Goal: Information Seeking & Learning: Learn about a topic

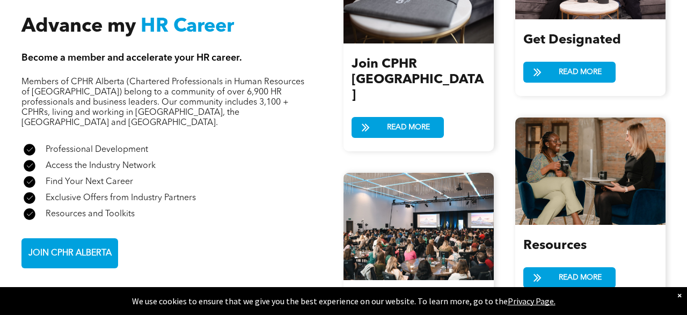
scroll to position [1300, 0]
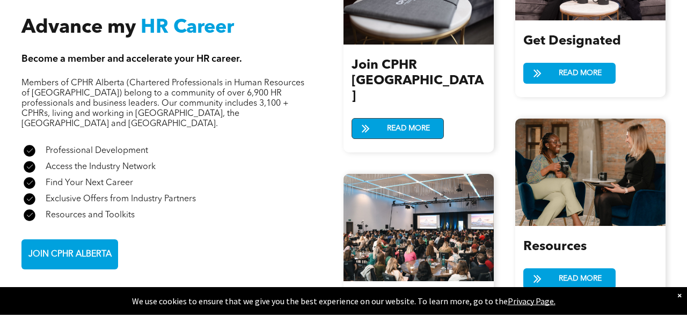
click at [381, 118] on link "READ MORE" at bounding box center [397, 128] width 92 height 21
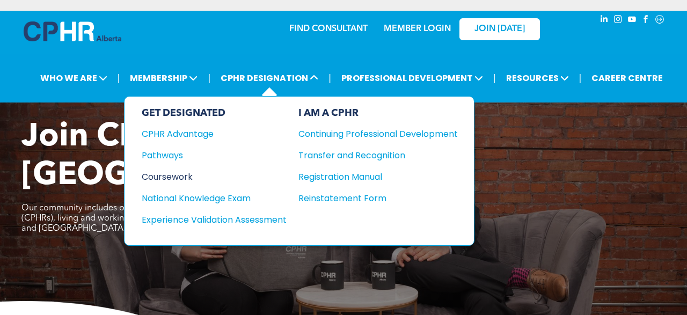
click at [161, 173] on div "Coursework" at bounding box center [207, 176] width 130 height 13
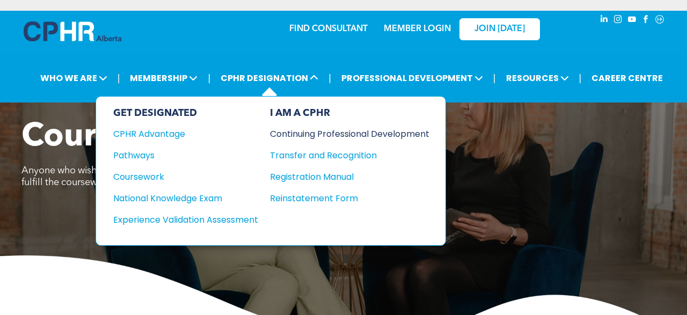
click at [298, 135] on div "Continuing Professional Development" at bounding box center [341, 133] width 143 height 13
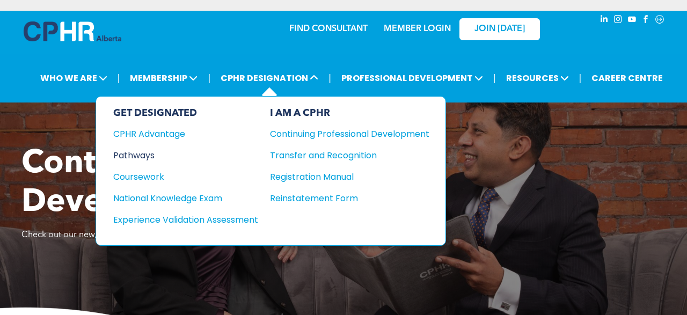
click at [136, 155] on div "Pathways" at bounding box center [178, 155] width 130 height 13
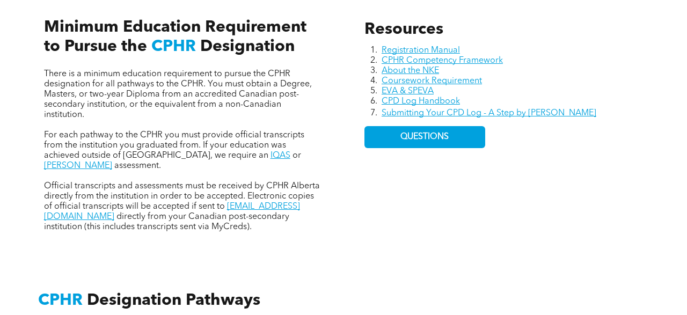
scroll to position [488, 0]
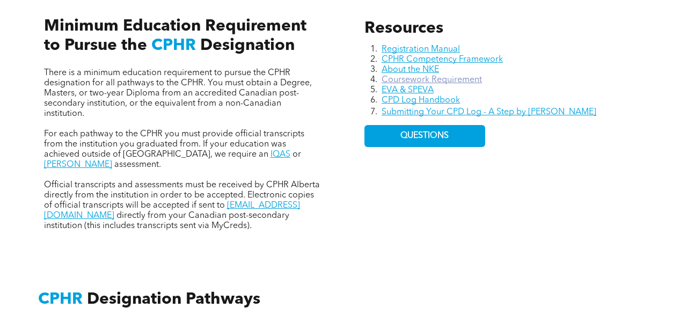
click at [435, 83] on link "Coursework Requirement" at bounding box center [431, 80] width 100 height 9
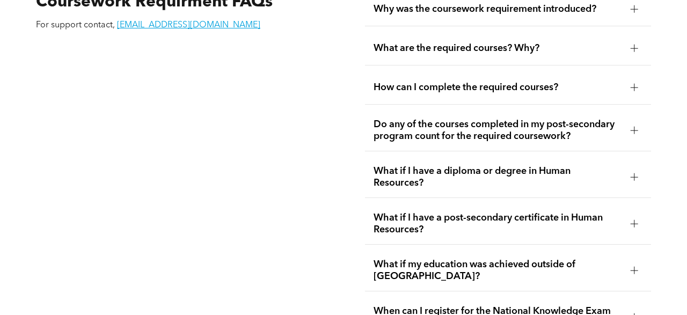
scroll to position [1861, 0]
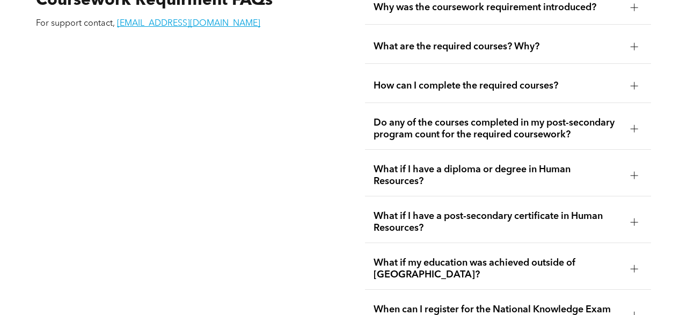
click at [495, 103] on div "How can I complete the required courses?" at bounding box center [508, 86] width 286 height 34
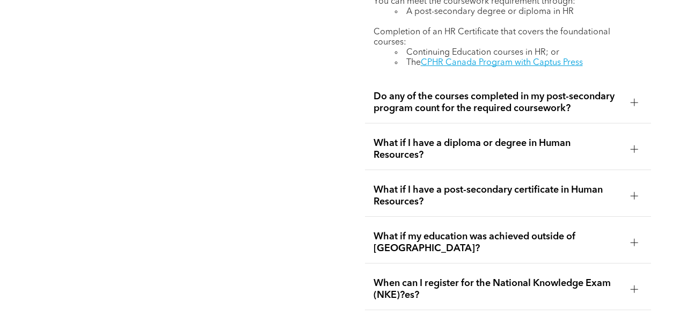
scroll to position [1977, 0]
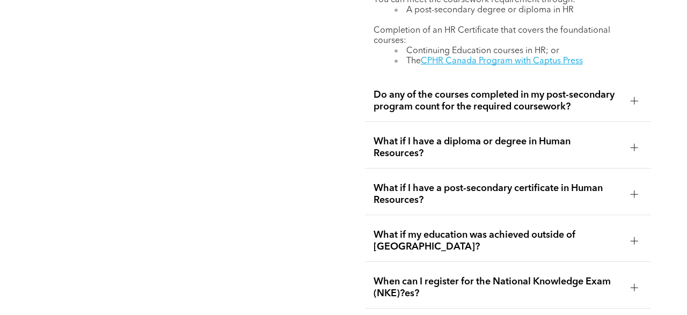
click at [495, 115] on div "Do any of the courses completed in my post-secondary program count for the requ…" at bounding box center [508, 100] width 286 height 41
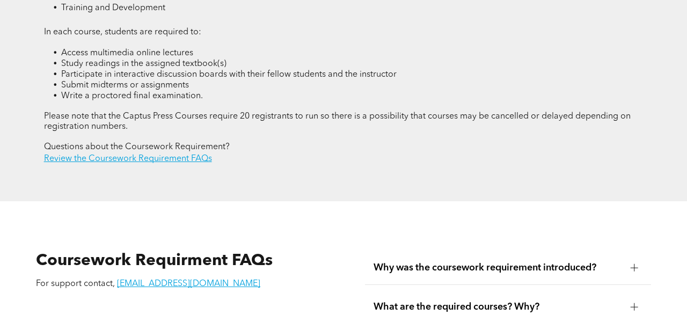
scroll to position [1599, 0]
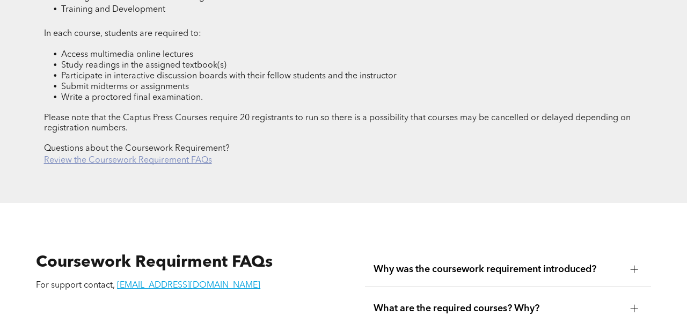
click at [191, 165] on link "Review the Coursework Requirement FAQs" at bounding box center [128, 160] width 168 height 9
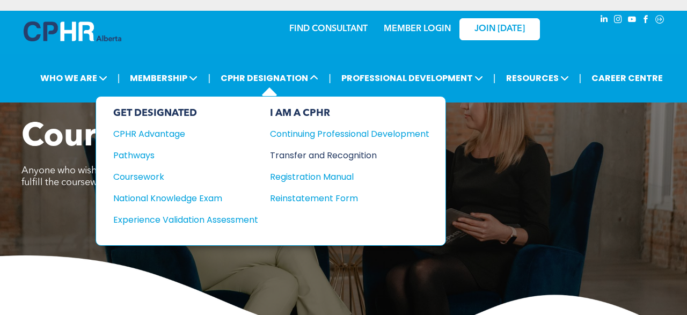
click at [291, 154] on div "Transfer and Recognition" at bounding box center [341, 155] width 143 height 13
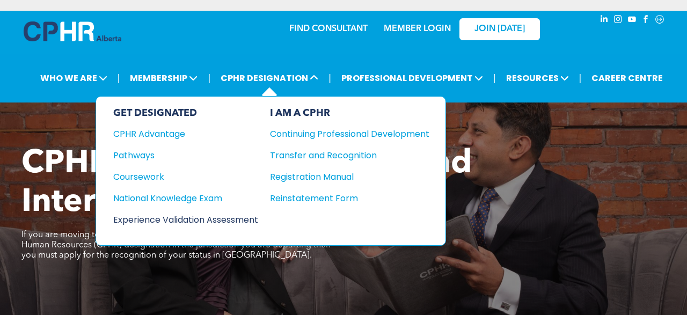
click at [215, 219] on div "Experience Validation Assessment" at bounding box center [178, 219] width 130 height 13
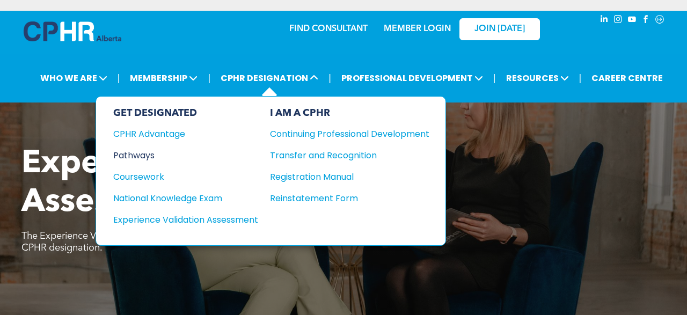
click at [145, 156] on div "Pathways" at bounding box center [178, 155] width 130 height 13
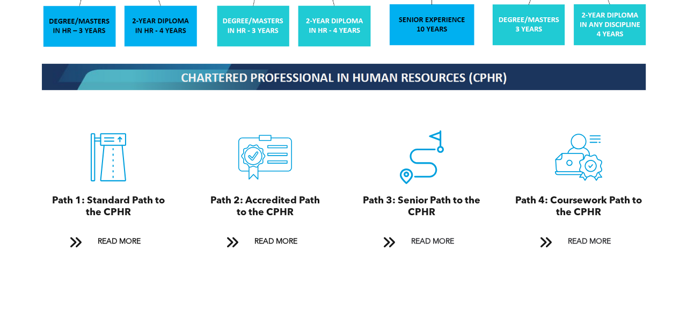
scroll to position [1124, 0]
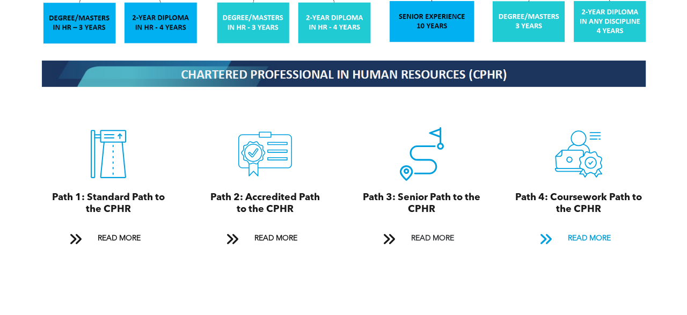
click at [549, 231] on link "READ MORE" at bounding box center [578, 239] width 92 height 20
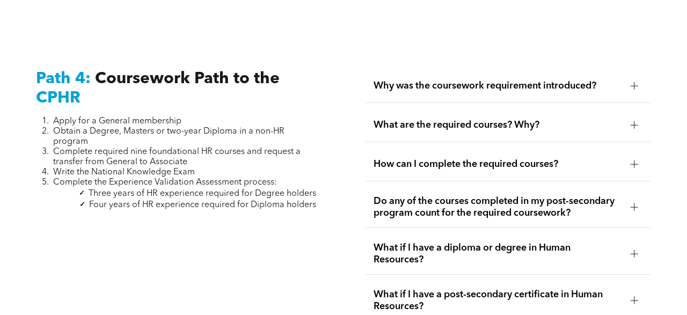
scroll to position [3225, 0]
